Goal: Transaction & Acquisition: Subscribe to service/newsletter

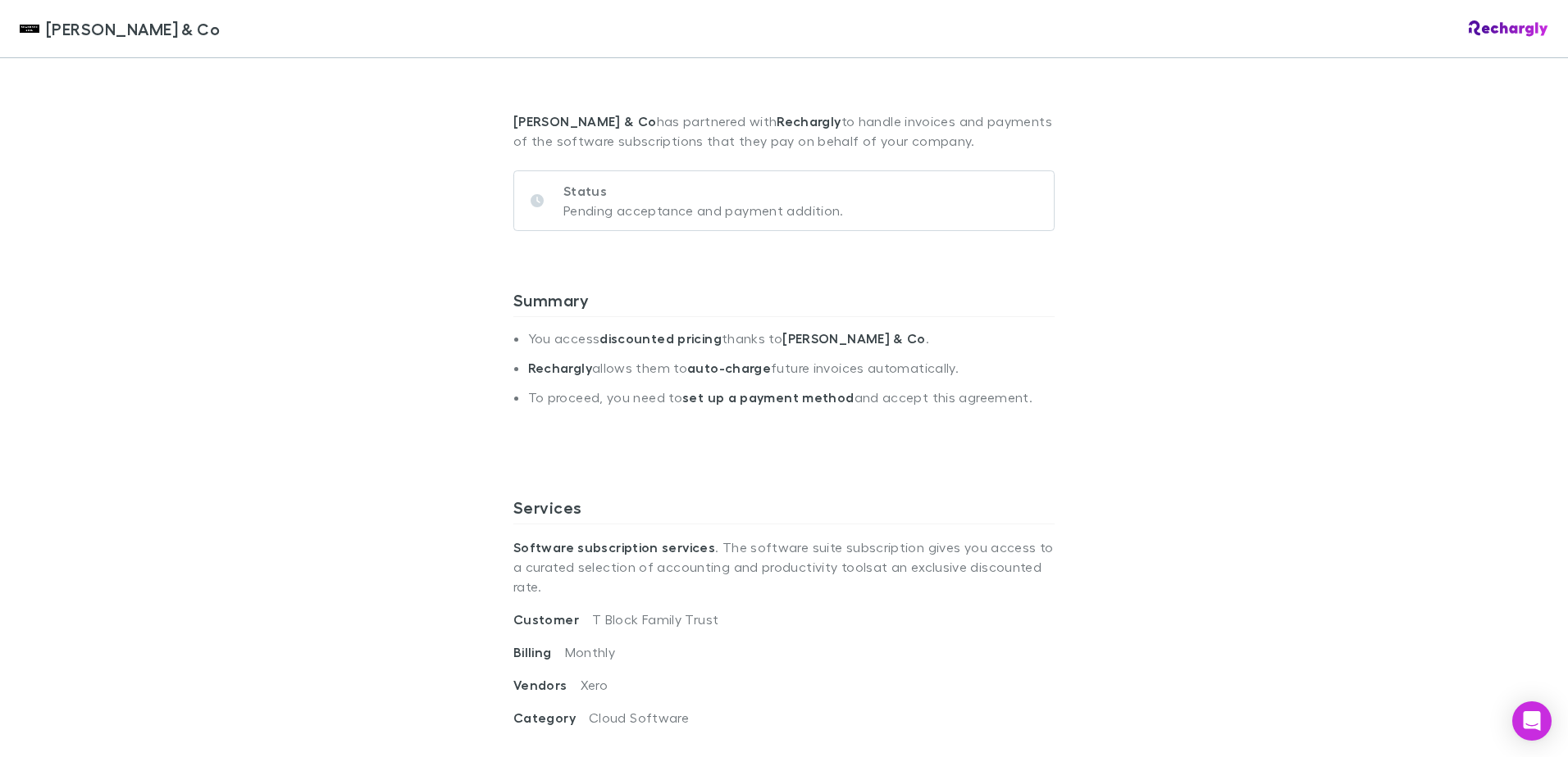
scroll to position [82, 0]
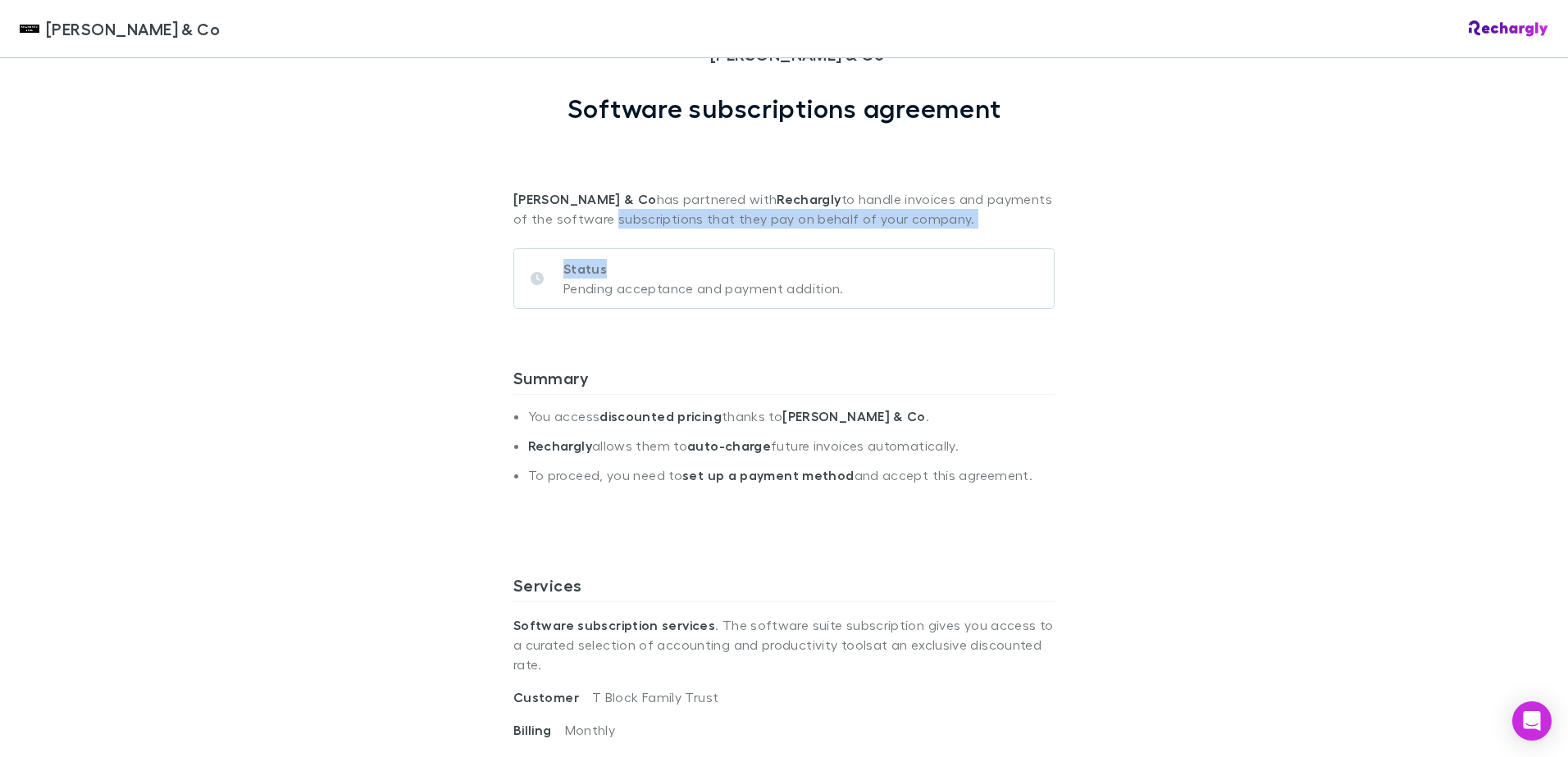
drag, startPoint x: 560, startPoint y: 221, endPoint x: 973, endPoint y: 236, distance: 413.3
click at [666, 324] on div "Status Pending acceptance and payment addition." at bounding box center [783, 285] width 541 height 113
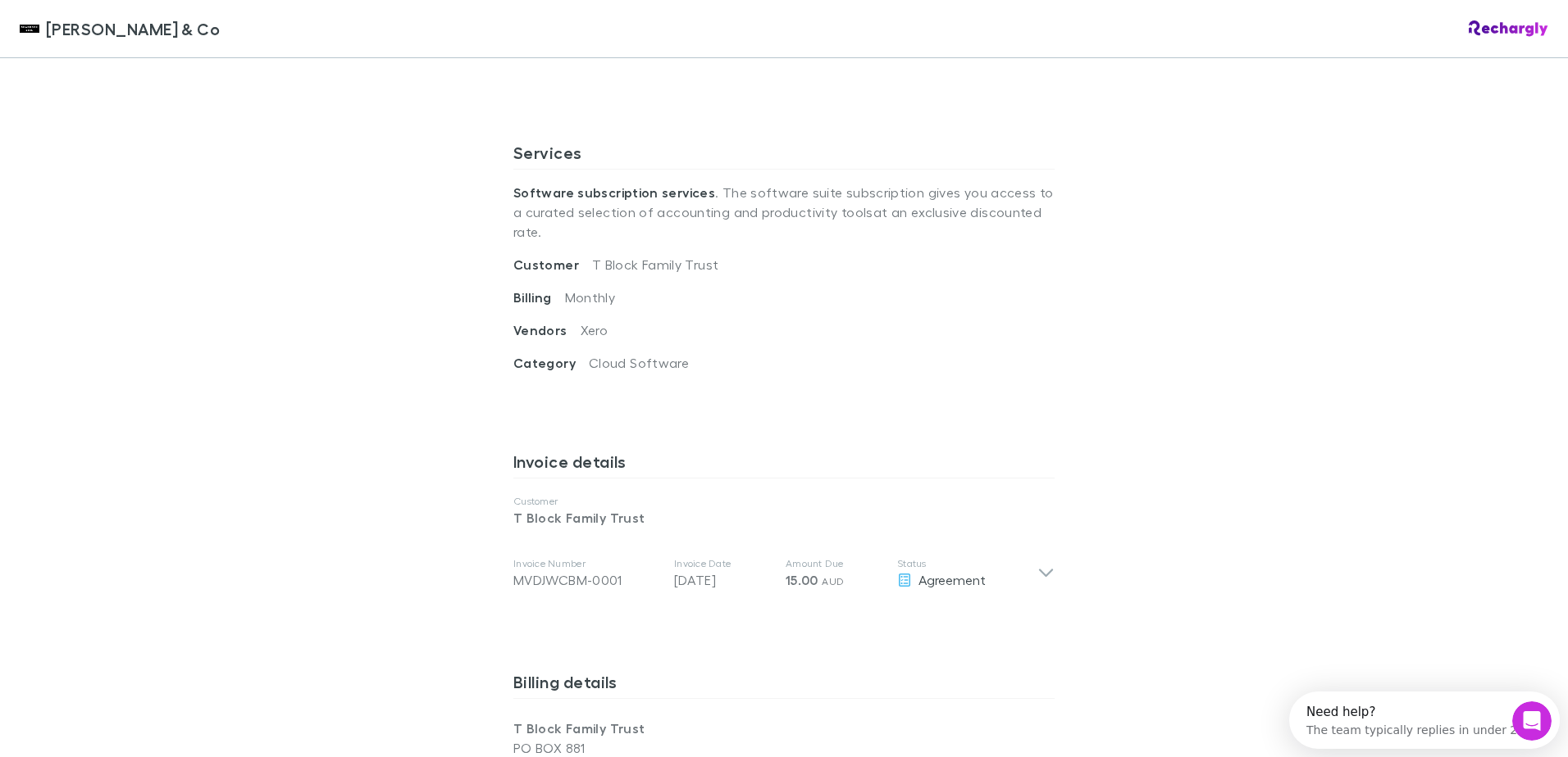
scroll to position [656, 0]
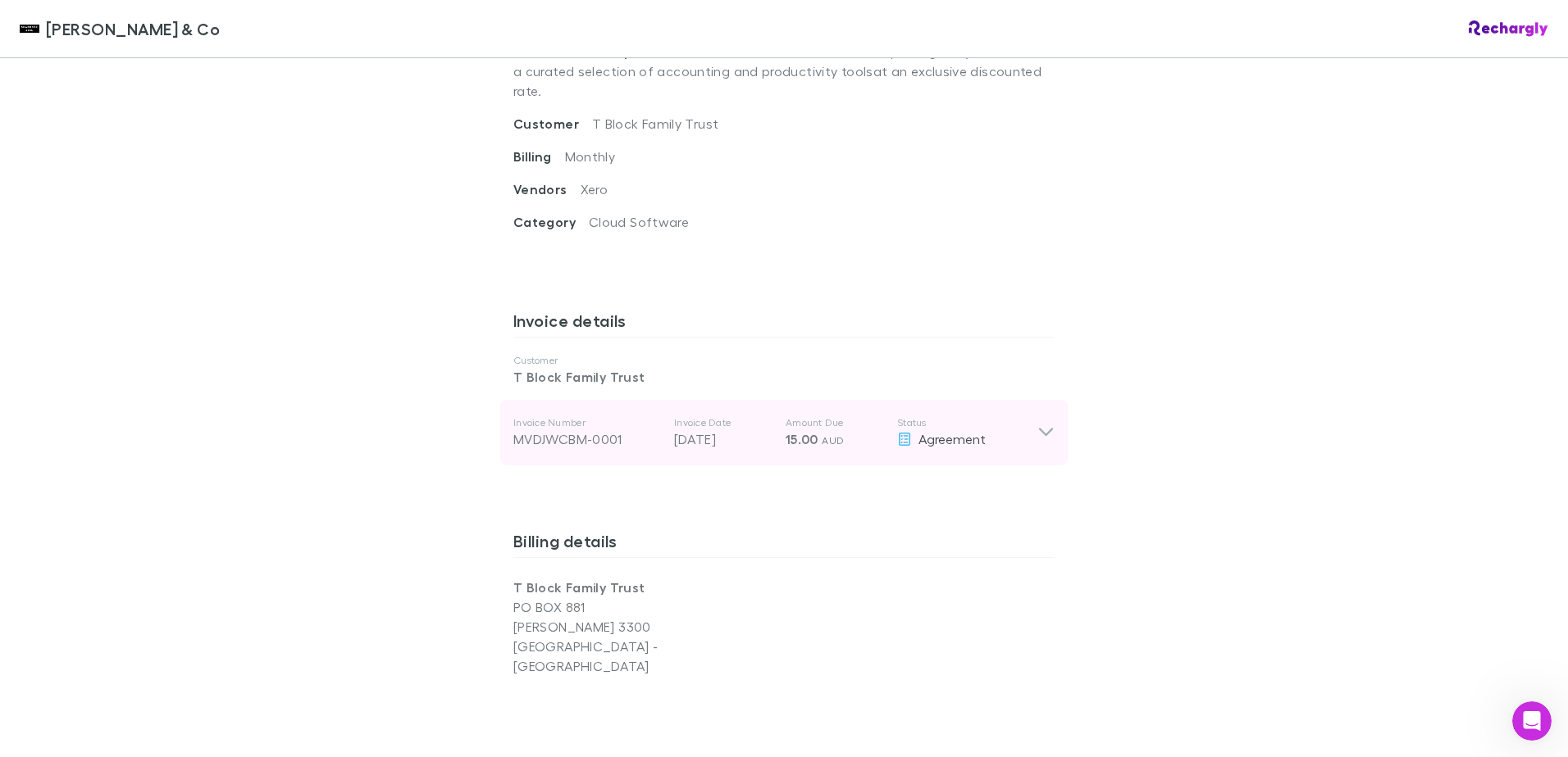
click at [1039, 423] on icon at bounding box center [1046, 433] width 18 height 19
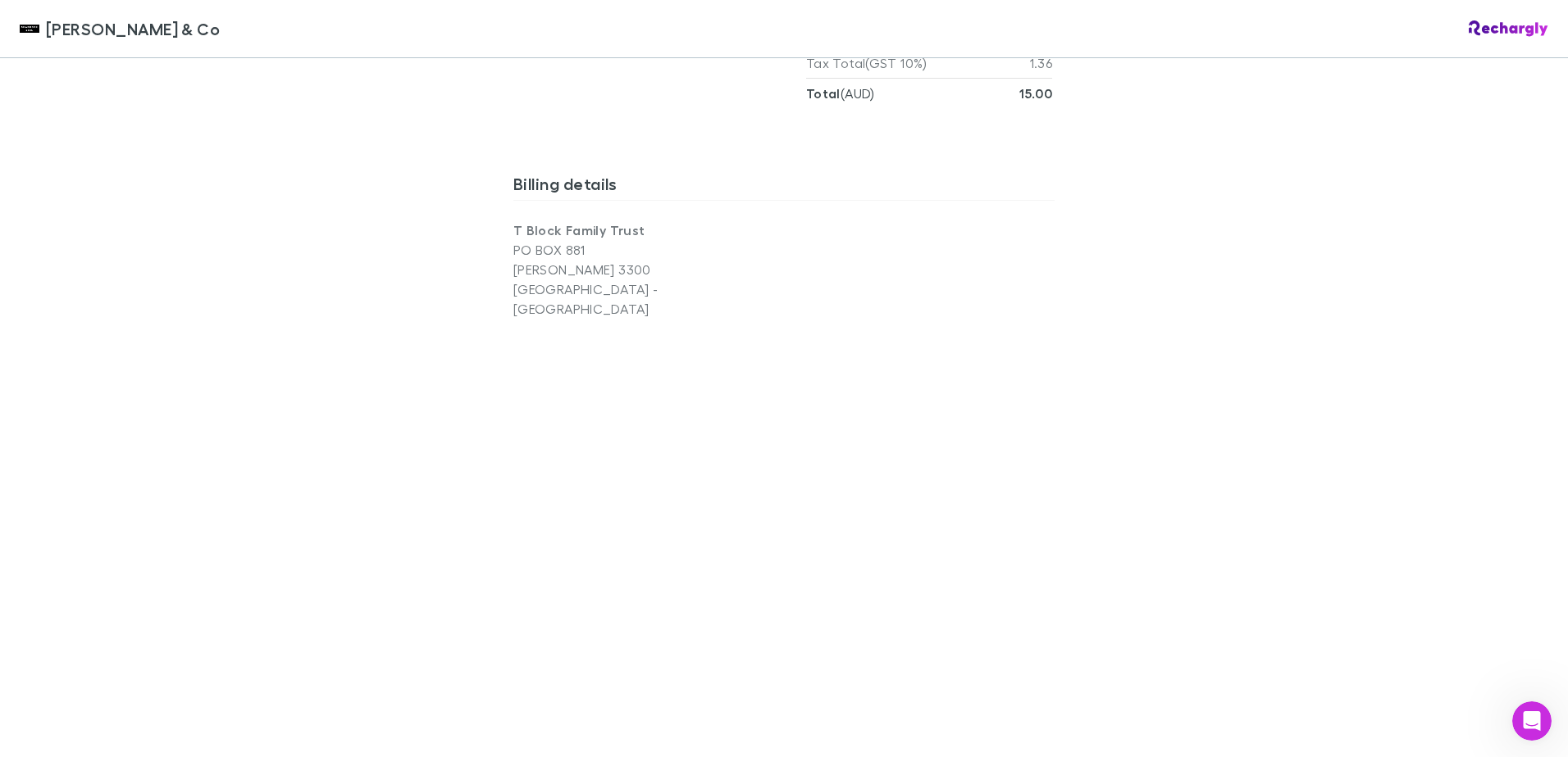
scroll to position [1393, 0]
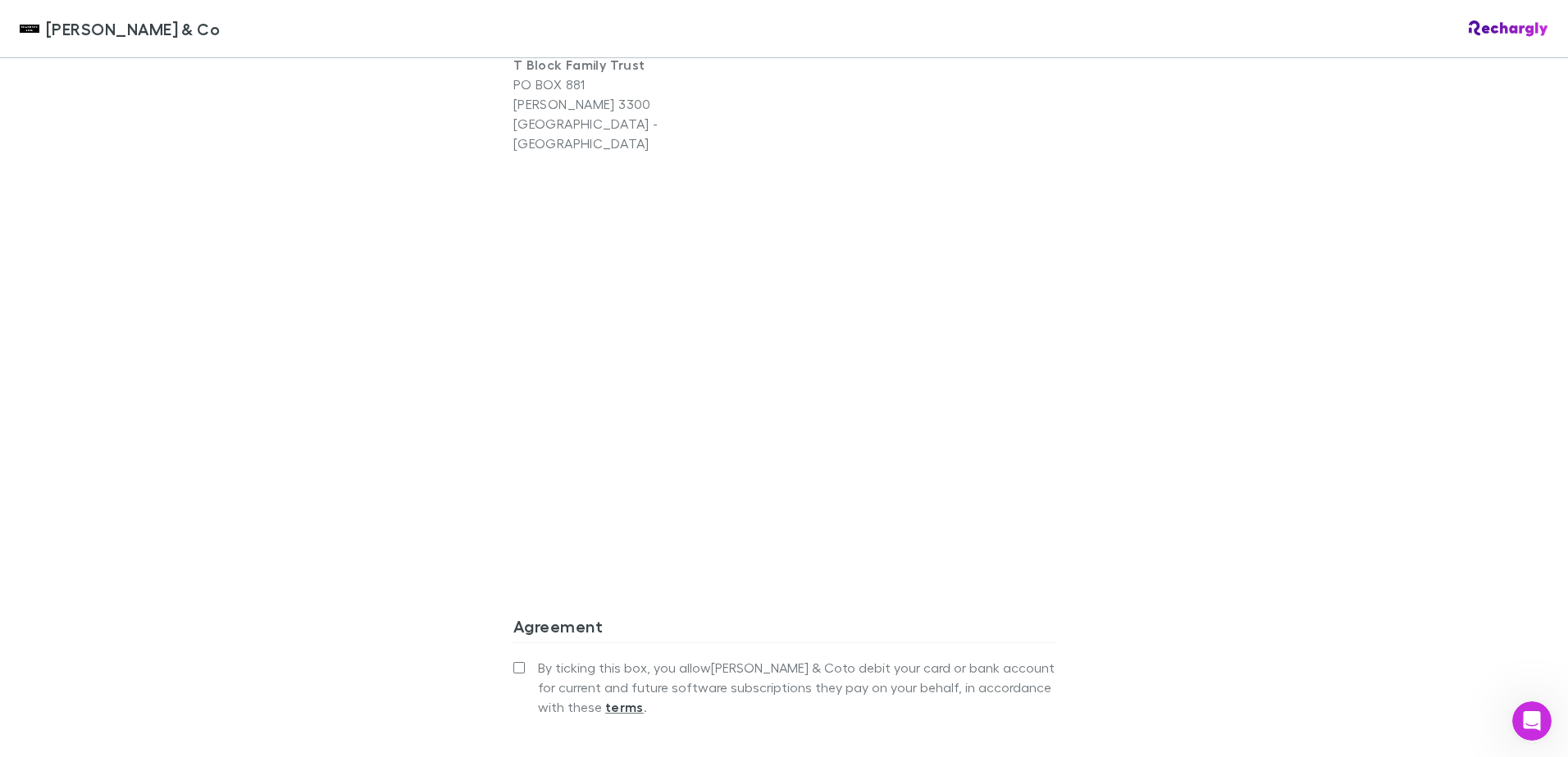
click at [460, 283] on div "Shaddock & Co Shaddock & Co Software subscriptions agreement Shaddock & Co has …" at bounding box center [784, 378] width 1568 height 757
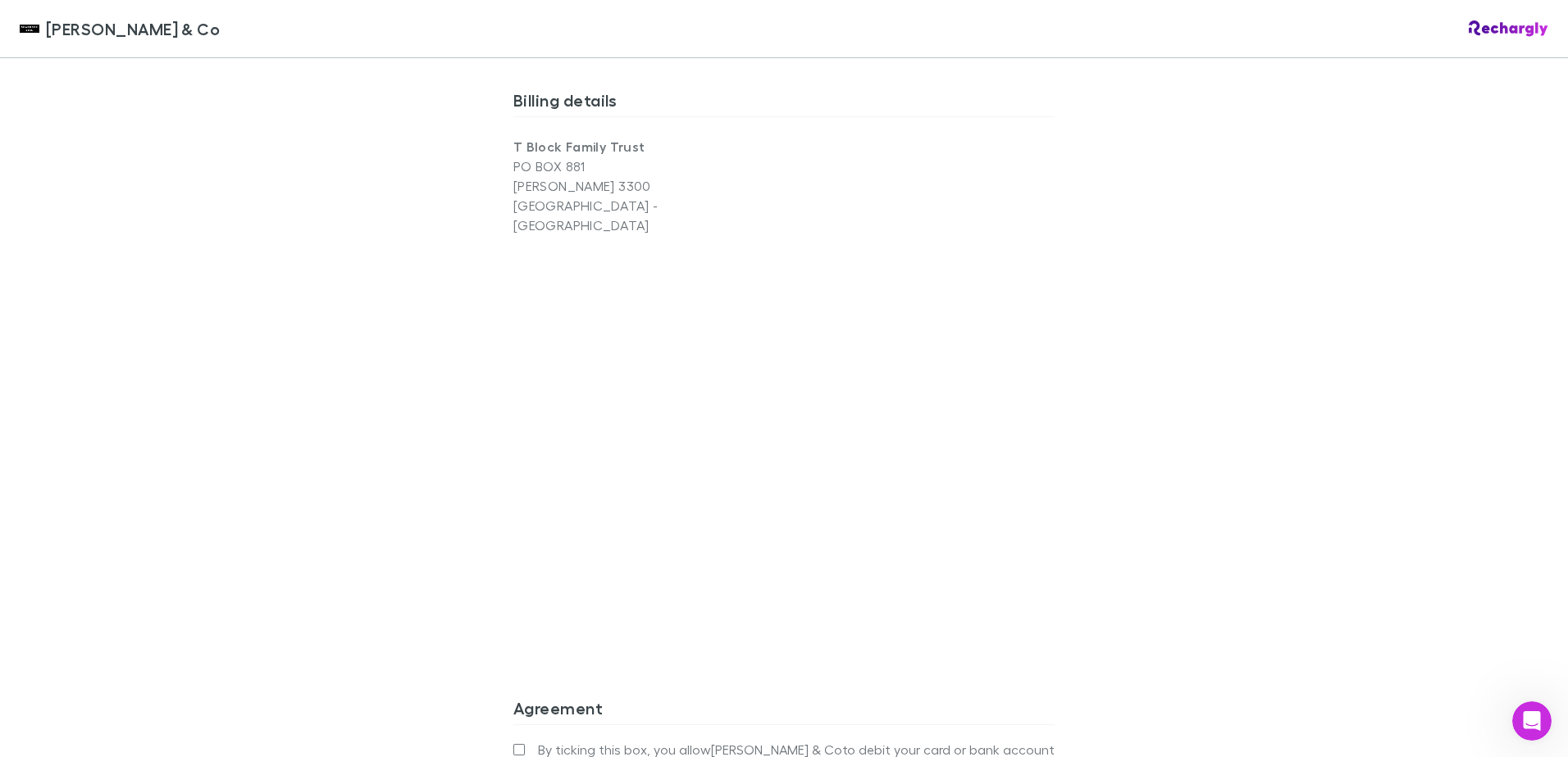
scroll to position [1558, 0]
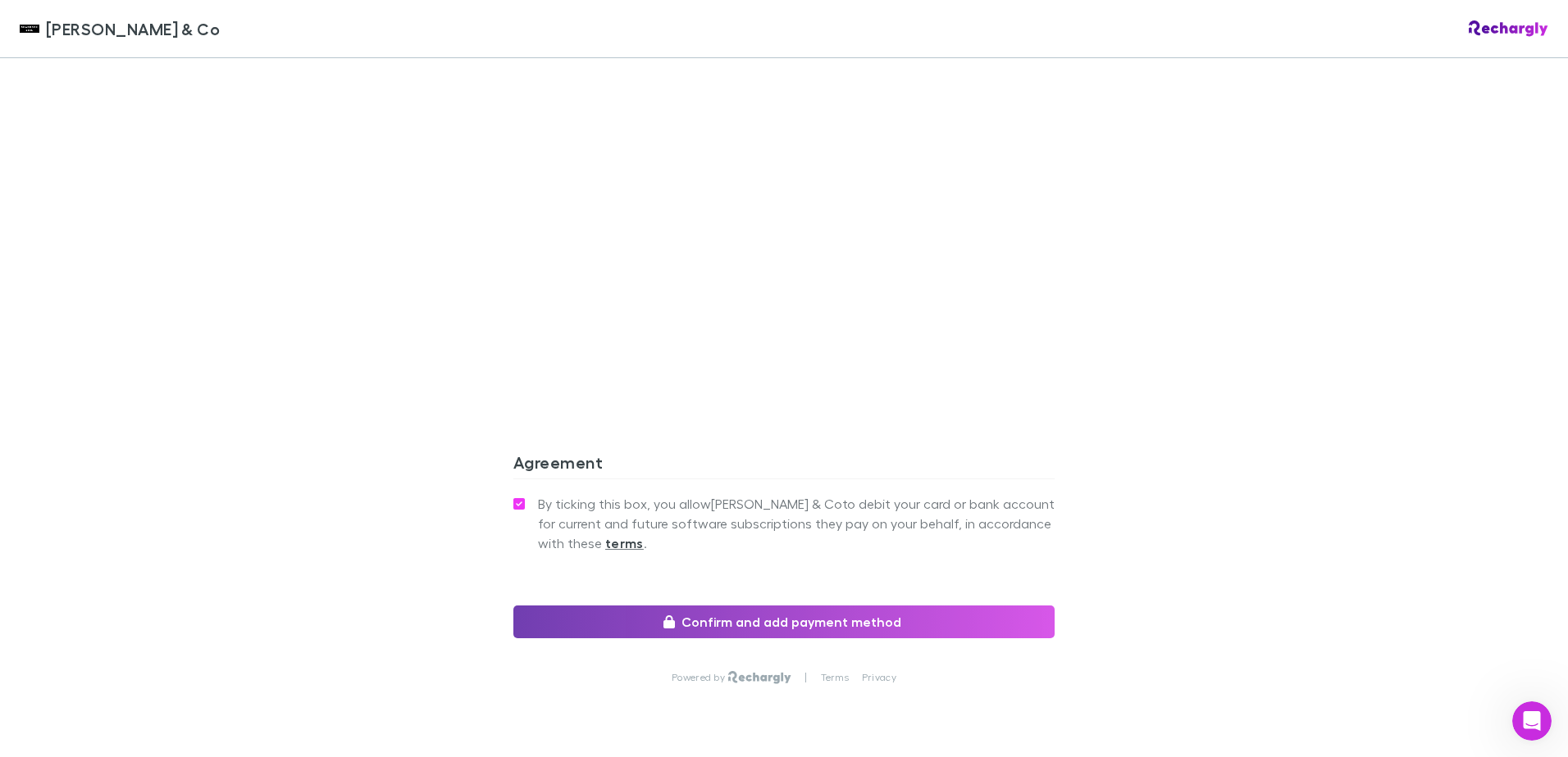
click at [818, 606] on button "Confirm and add payment method" at bounding box center [783, 622] width 541 height 33
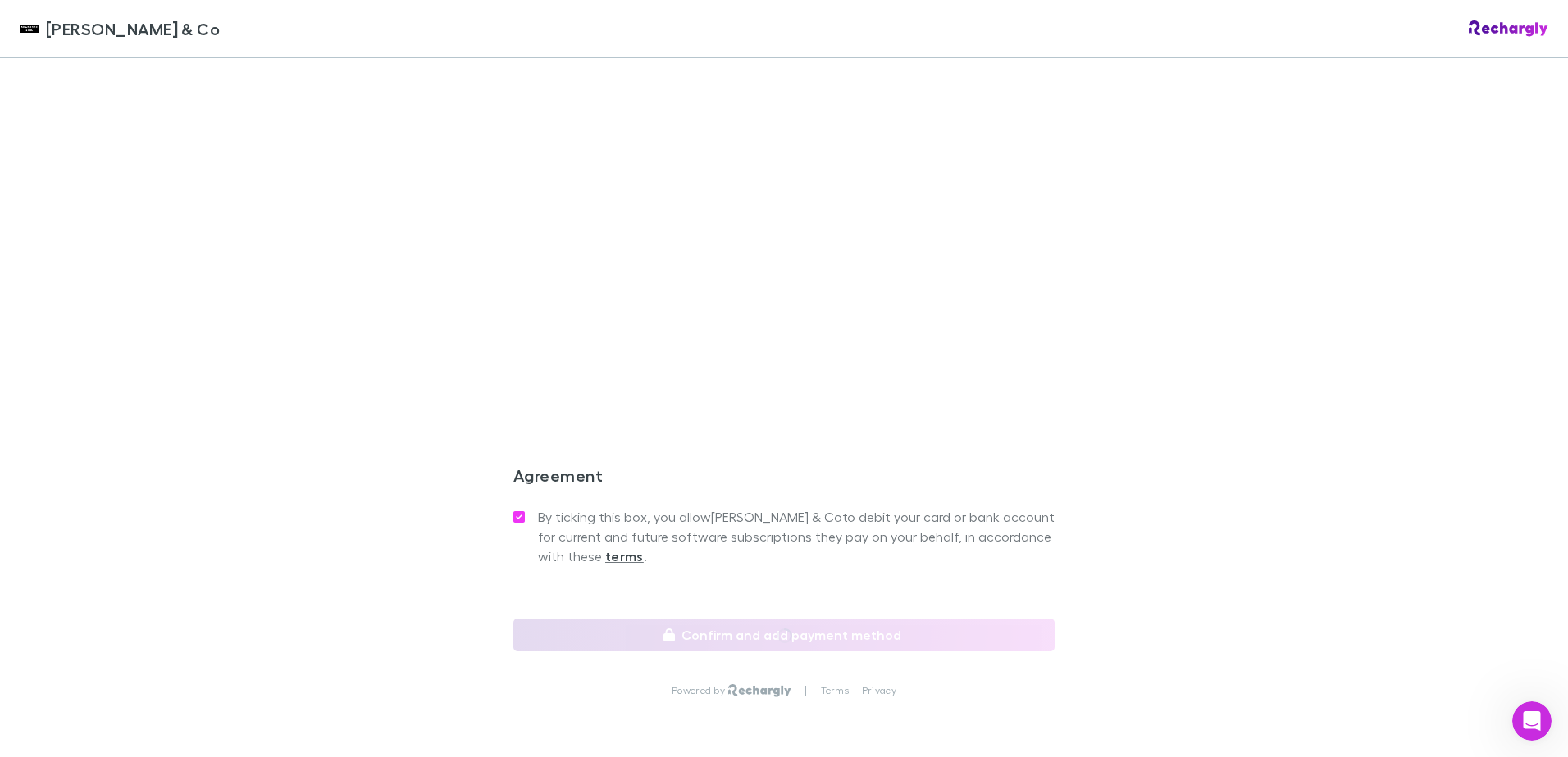
scroll to position [1576, 0]
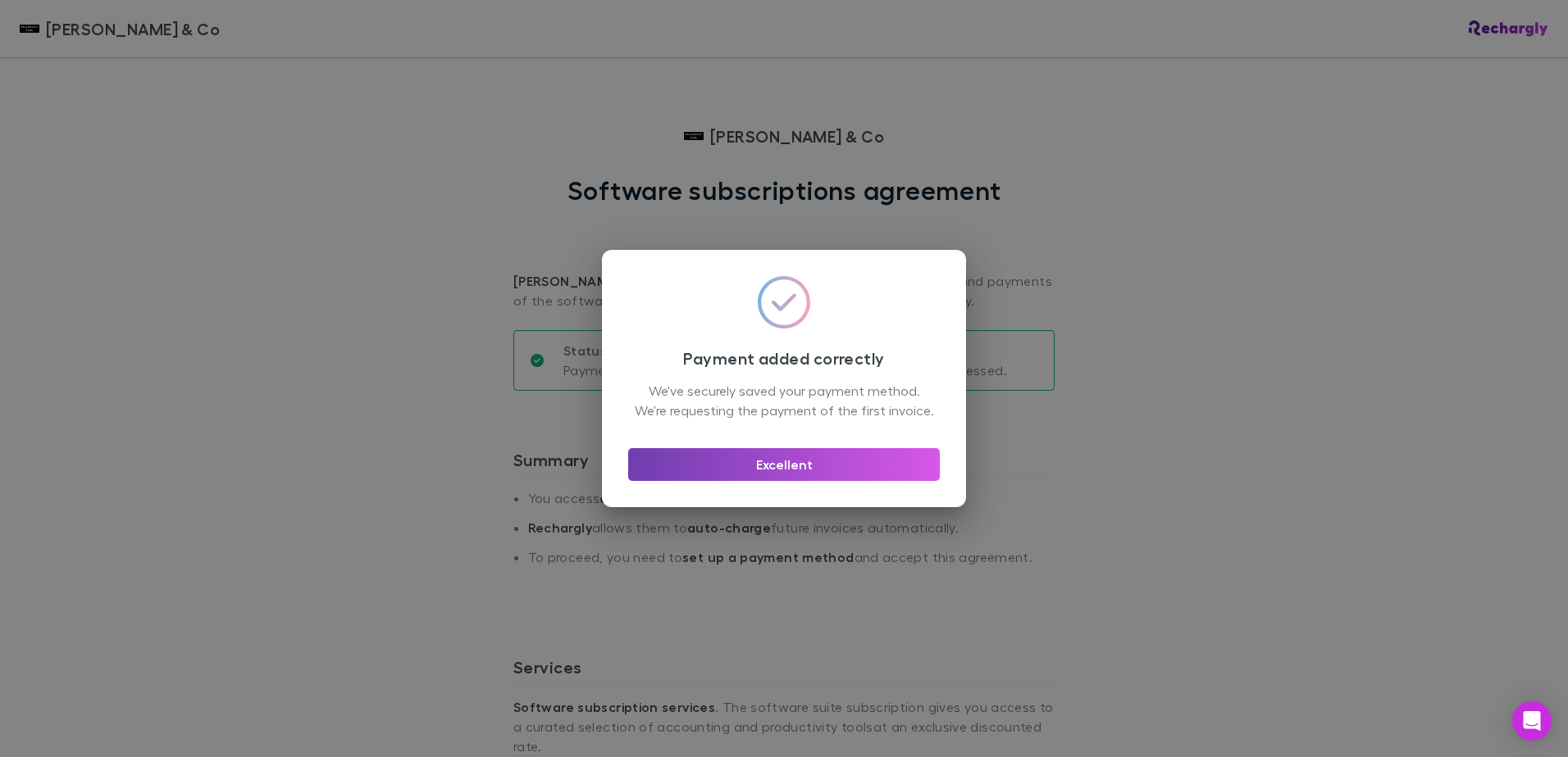
click at [805, 469] on button "Excellent" at bounding box center [784, 464] width 312 height 33
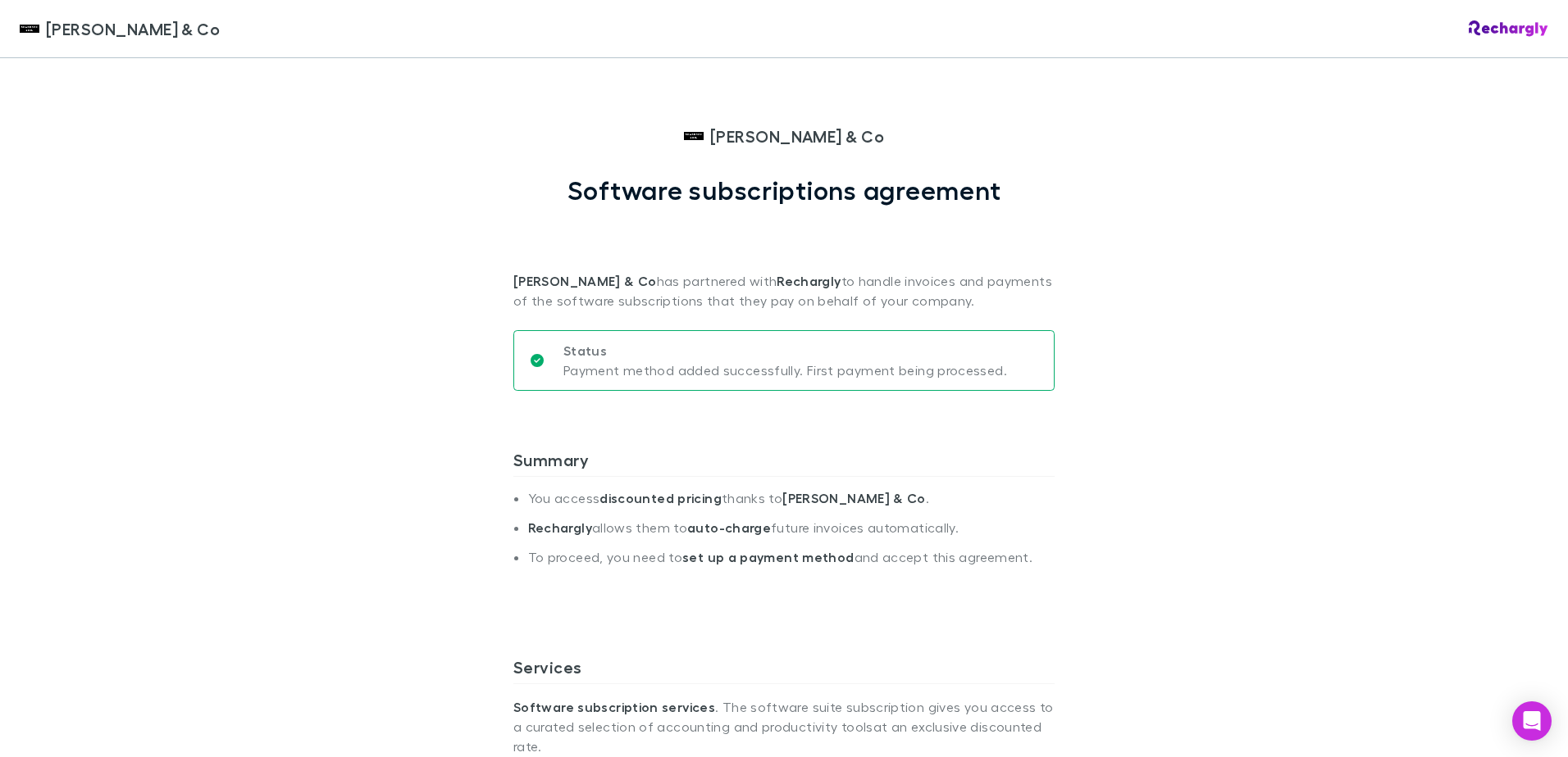
click at [767, 351] on p "Status" at bounding box center [785, 350] width 444 height 19
drag, startPoint x: 958, startPoint y: 276, endPoint x: 967, endPoint y: 273, distance: 9.5
click at [958, 276] on p "[PERSON_NAME] & Co has partnered with Rechargly to handle invoices and payments…" at bounding box center [783, 257] width 541 height 105
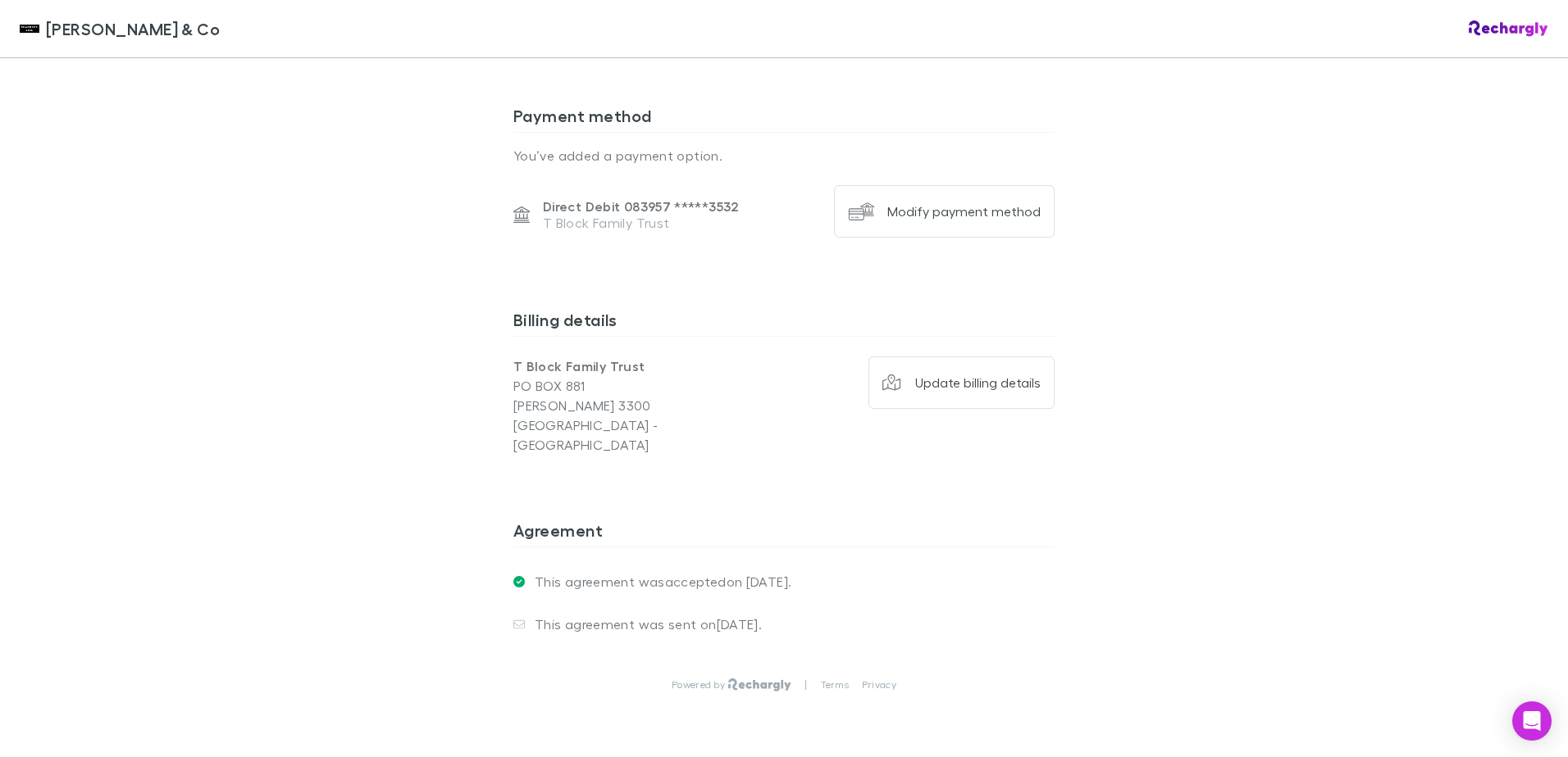
scroll to position [1107, 0]
